Goal: Transaction & Acquisition: Purchase product/service

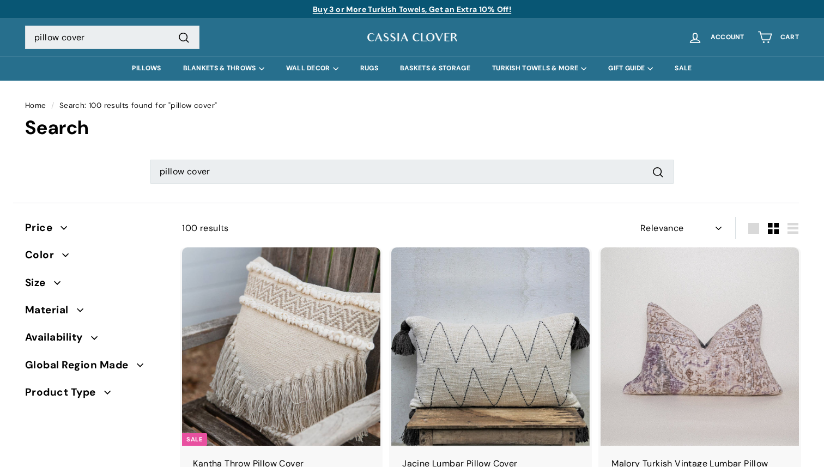
select select "relevance"
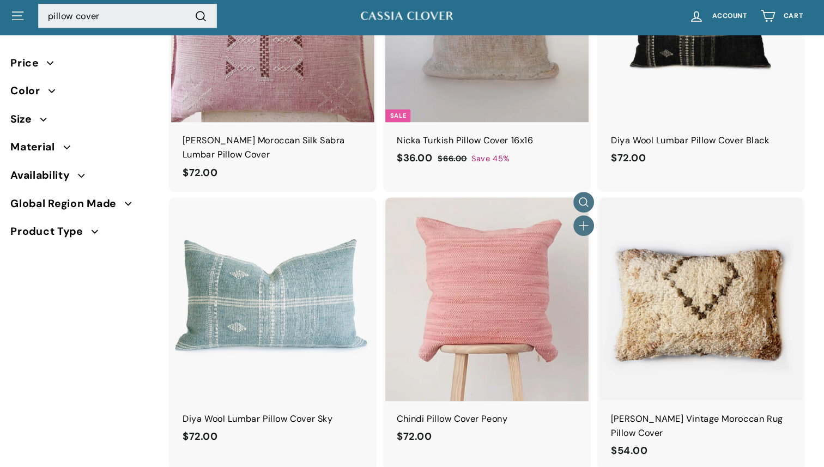
scroll to position [1135, 0]
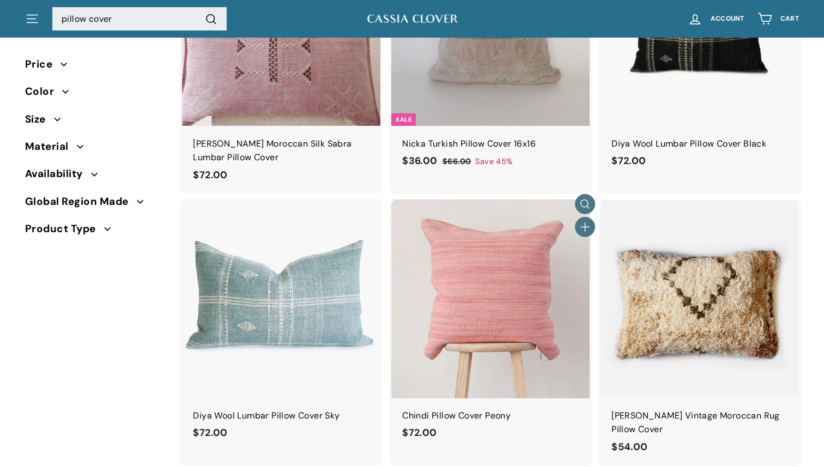
click at [502, 278] on img at bounding box center [490, 298] width 198 height 198
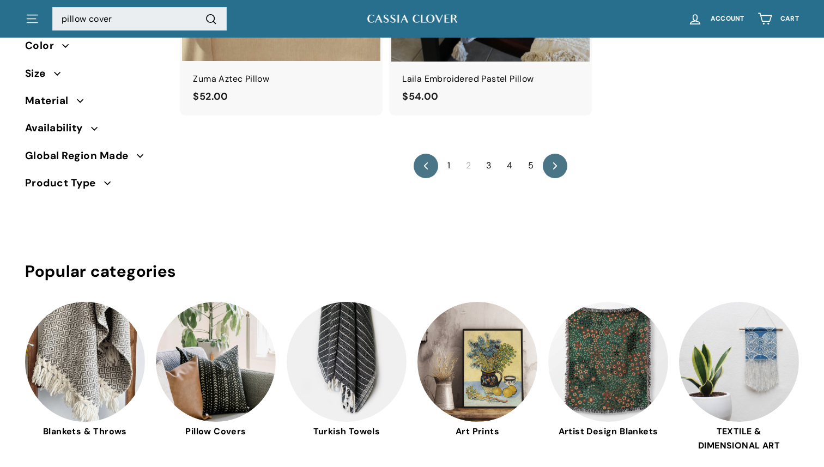
scroll to position [2013, 0]
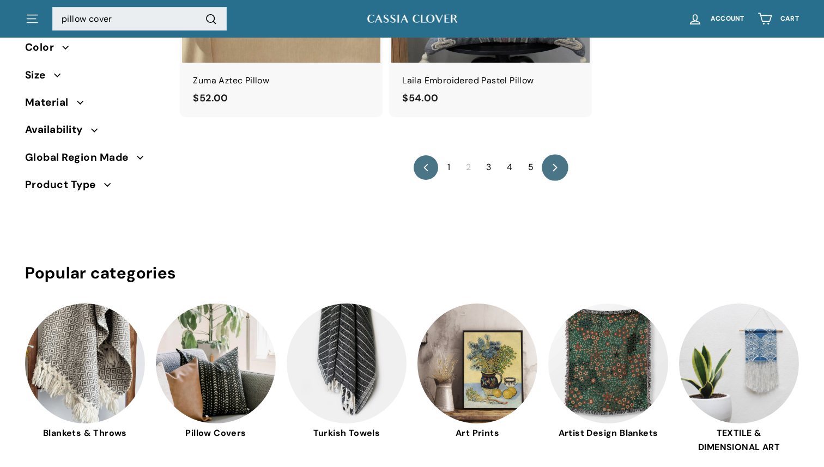
click at [553, 163] on icon "icon-chevron" at bounding box center [555, 167] width 8 height 8
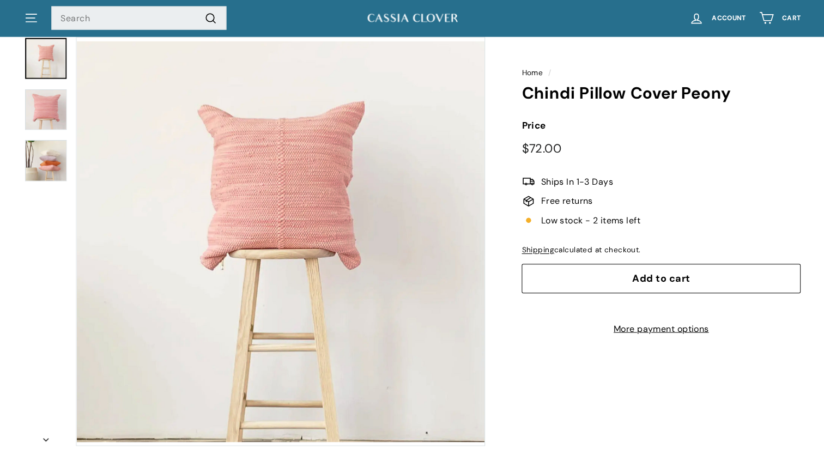
scroll to position [70, 0]
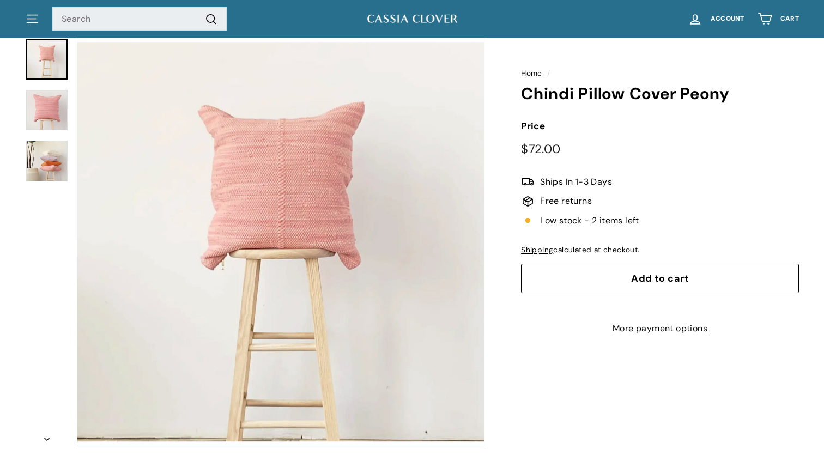
click at [681, 280] on span "Add to cart" at bounding box center [660, 278] width 58 height 13
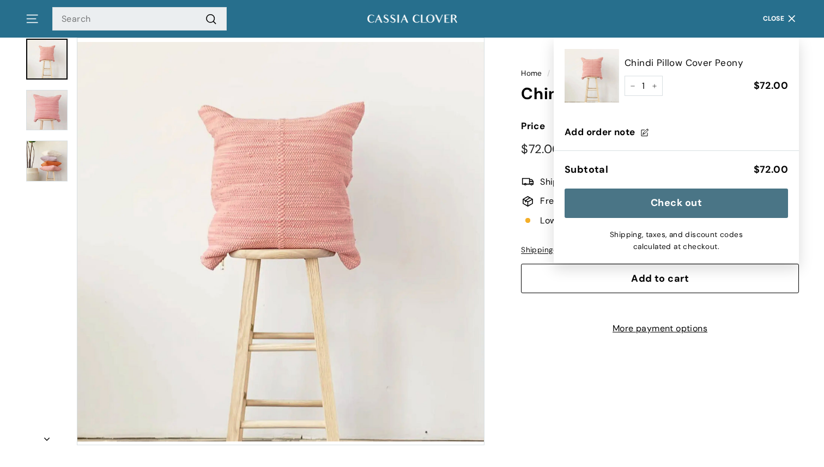
click at [790, 16] on icon "button" at bounding box center [791, 18] width 15 height 15
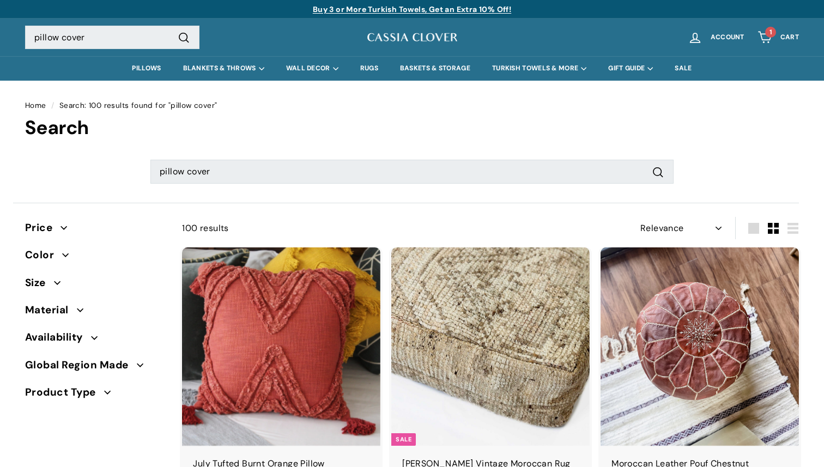
select select "relevance"
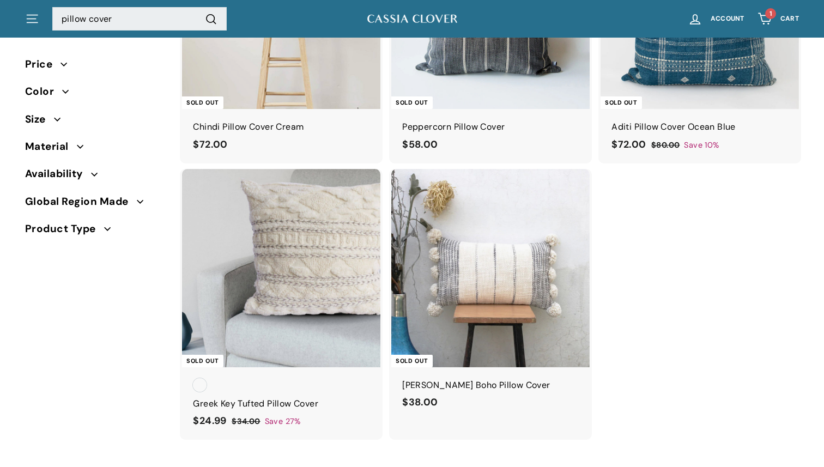
scroll to position [1643, 0]
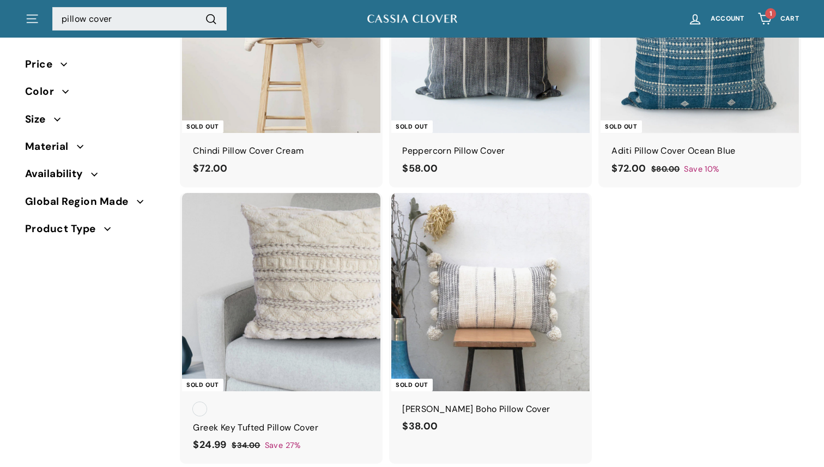
click at [46, 91] on span "Color" at bounding box center [43, 91] width 37 height 16
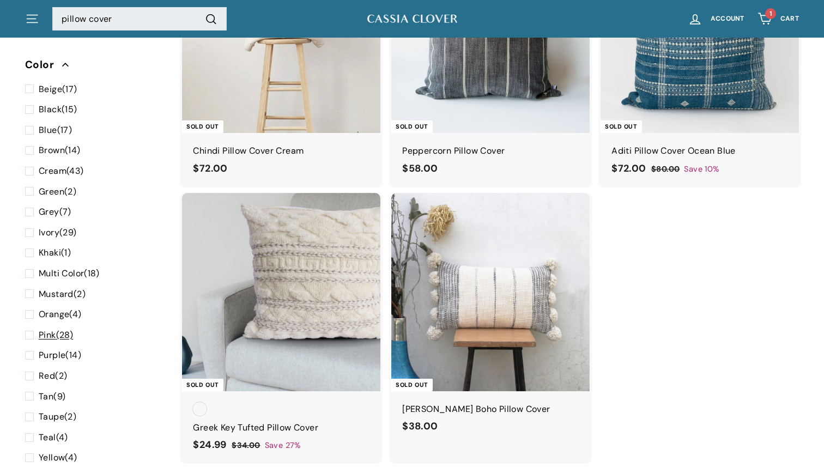
click at [38, 330] on span at bounding box center [32, 335] width 14 height 14
click at [32, 328] on input "Pink (28)" at bounding box center [28, 328] width 7 height 0
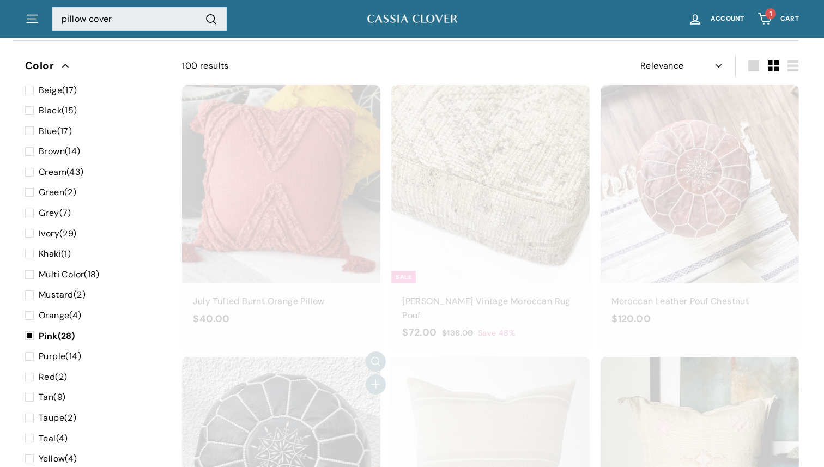
scroll to position [158, 0]
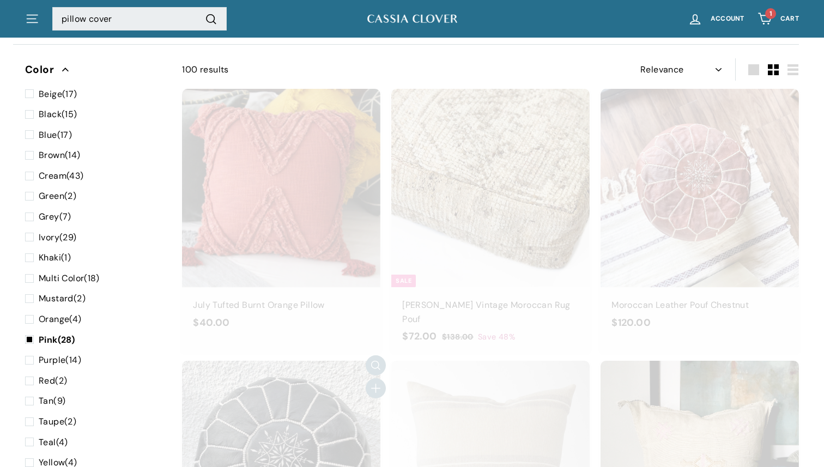
select select "relevance"
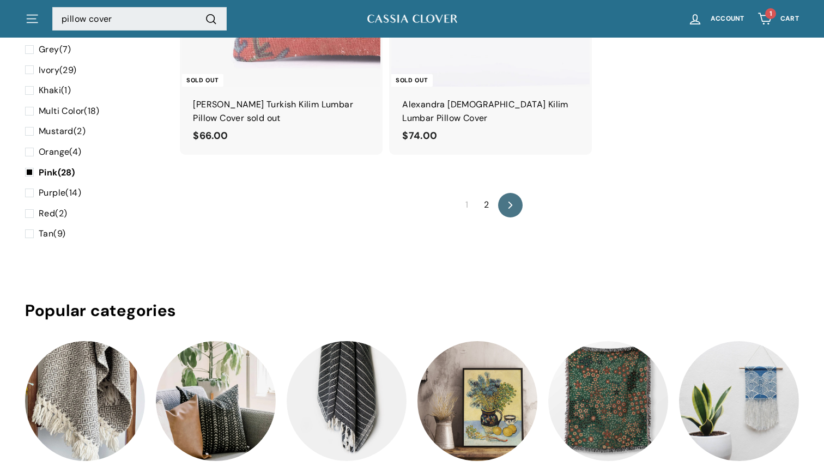
scroll to position [1999, 0]
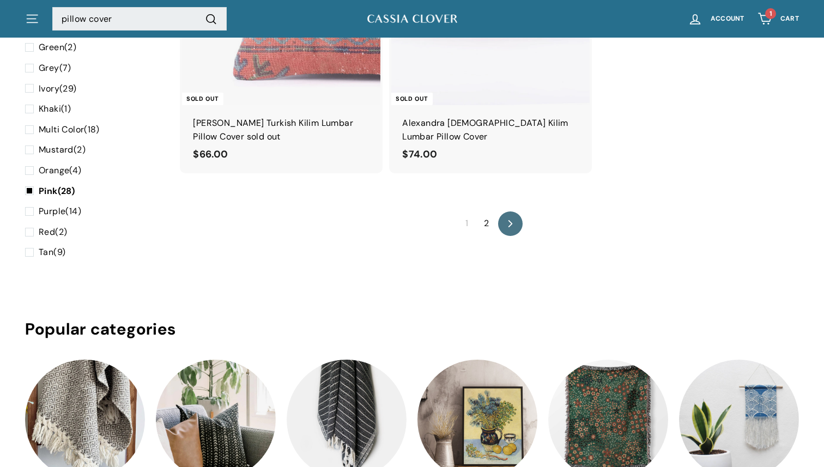
click at [486, 215] on link "2" at bounding box center [486, 223] width 18 height 17
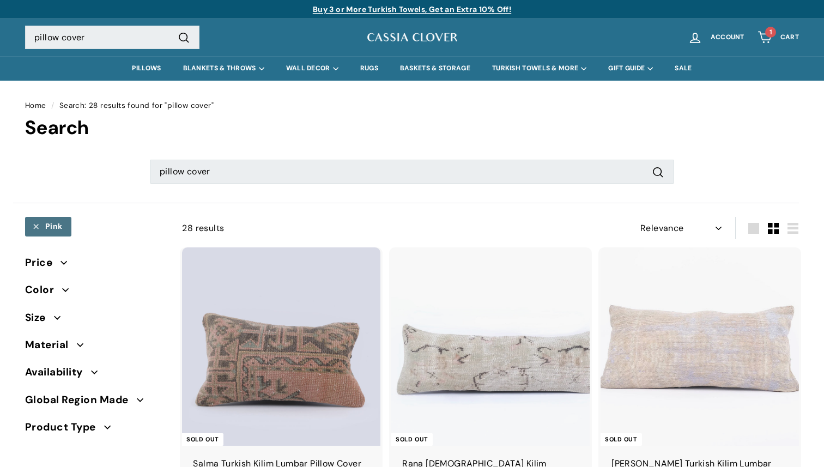
select select "relevance"
click at [790, 36] on span "Cart" at bounding box center [789, 37] width 19 height 7
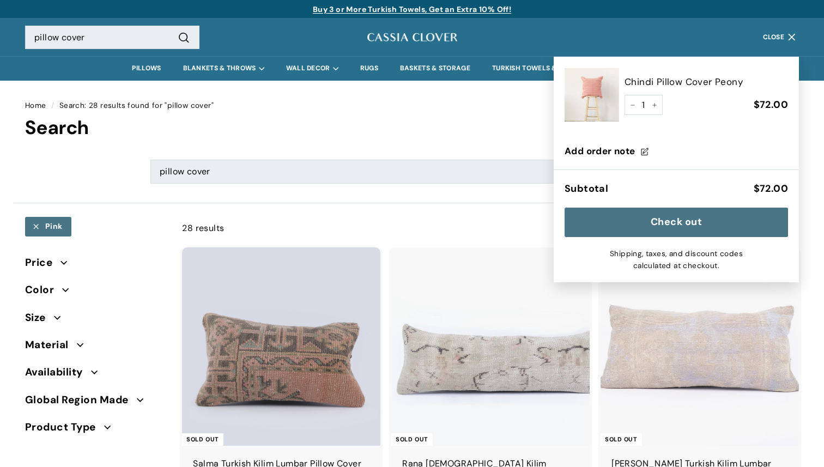
click at [700, 216] on button "Check out" at bounding box center [675, 222] width 223 height 29
